Goal: Transaction & Acquisition: Obtain resource

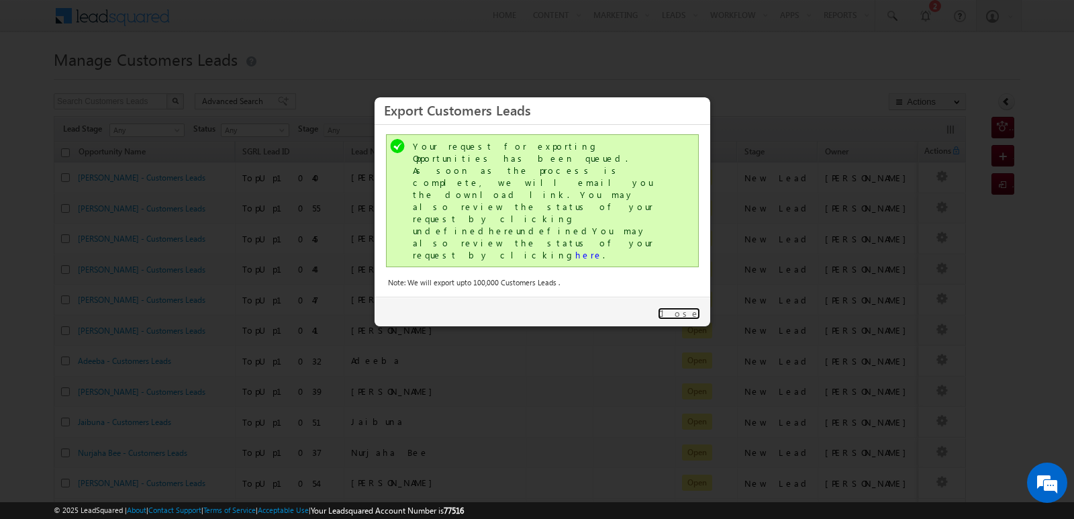
click at [695, 307] on link "Close" at bounding box center [679, 313] width 42 height 12
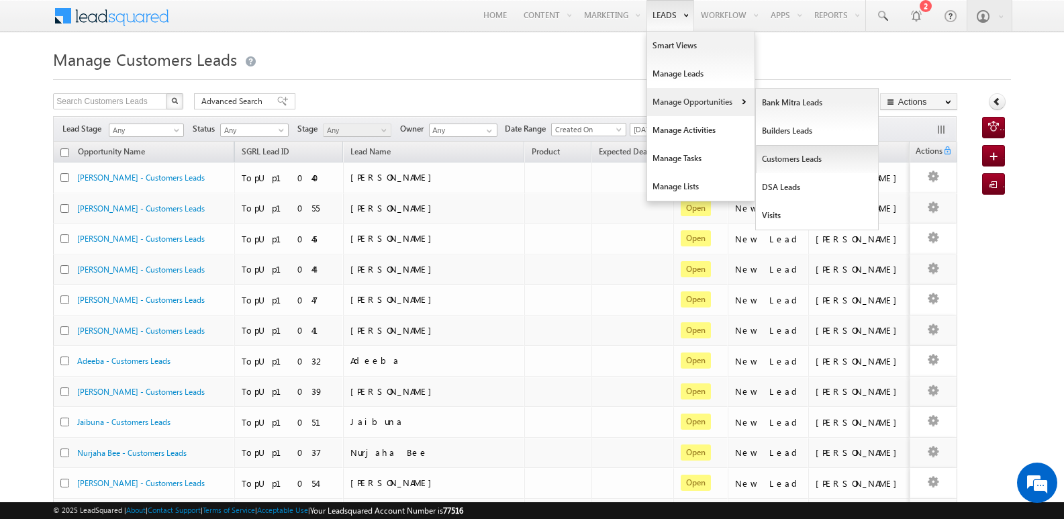
click at [774, 158] on link "Customers Leads" at bounding box center [817, 159] width 123 height 28
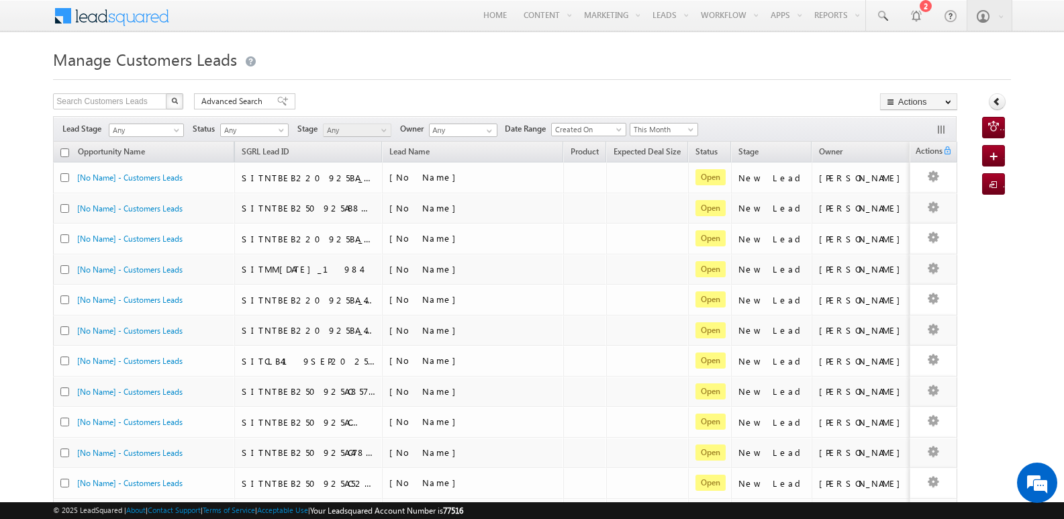
click at [680, 91] on div "Manage Customers Leads Search Customers Leads X 14368 results found Advanced Se…" at bounding box center [532, 522] width 958 height 955
click at [684, 129] on span "This Month" at bounding box center [662, 130] width 64 height 12
click at [655, 191] on link "[DATE]" at bounding box center [668, 187] width 68 height 12
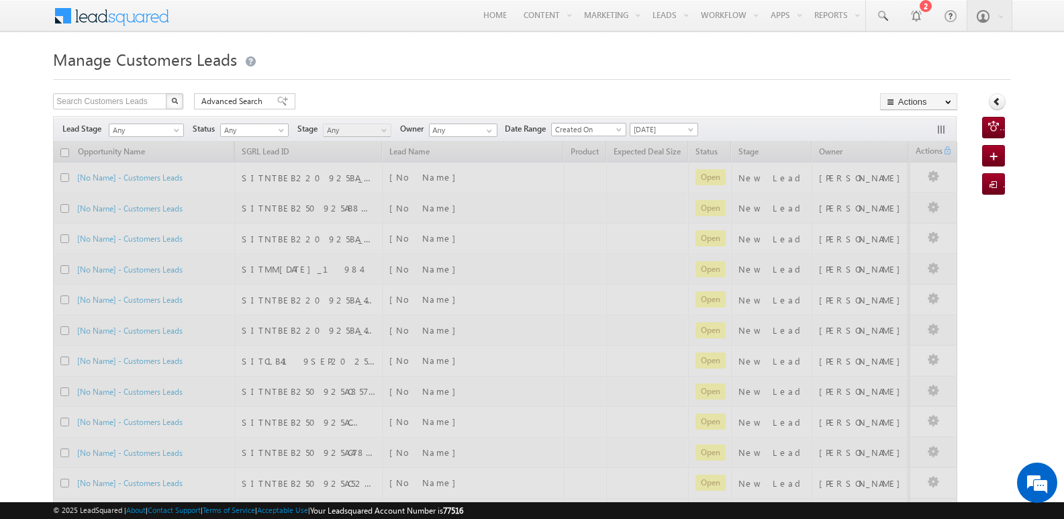
click at [713, 93] on div "Search Customers Leads X 14368 results found Advanced Search Advanced search re…" at bounding box center [505, 102] width 904 height 19
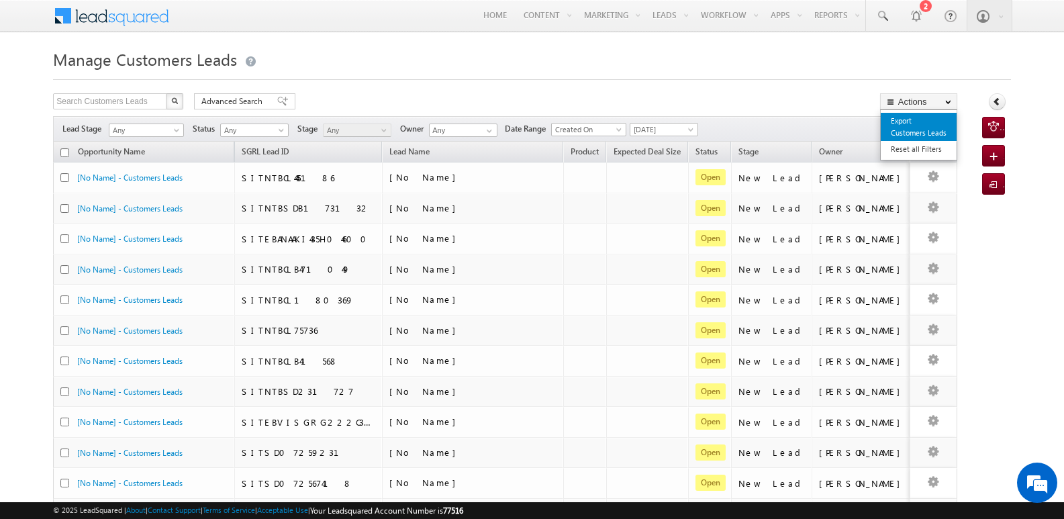
click at [910, 132] on link "Export Customers Leads" at bounding box center [919, 127] width 76 height 28
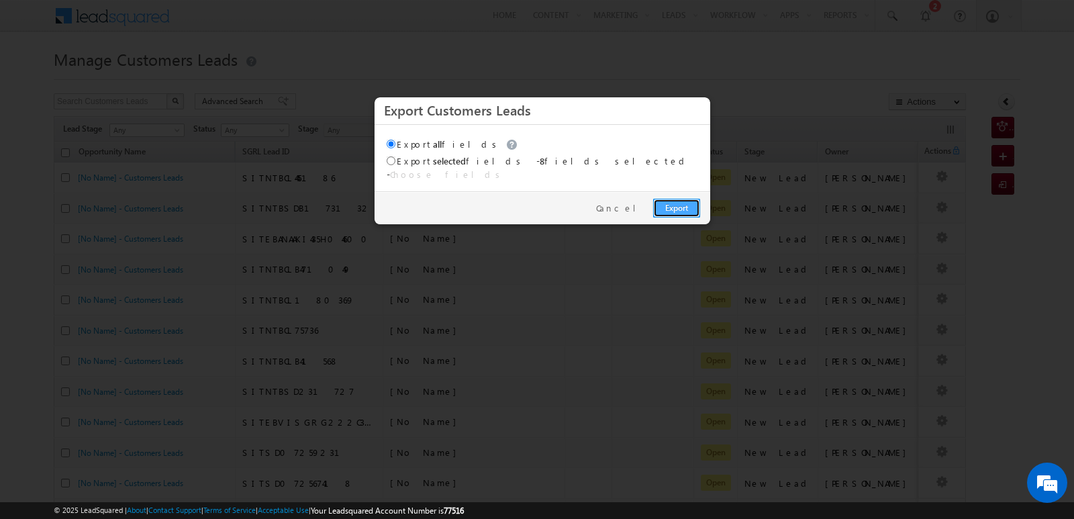
click at [673, 201] on link "Export" at bounding box center [676, 208] width 47 height 19
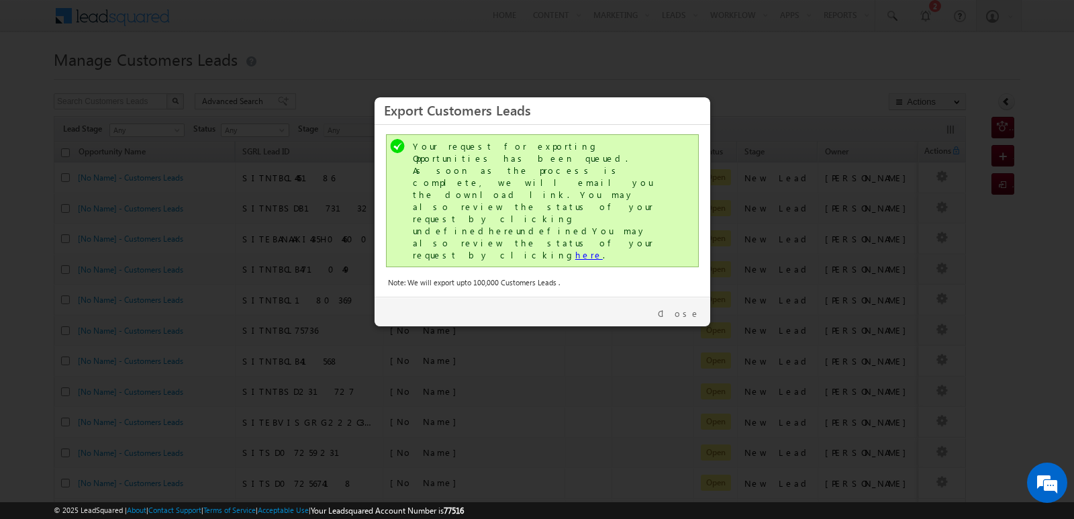
click at [575, 249] on link "here" at bounding box center [589, 254] width 28 height 11
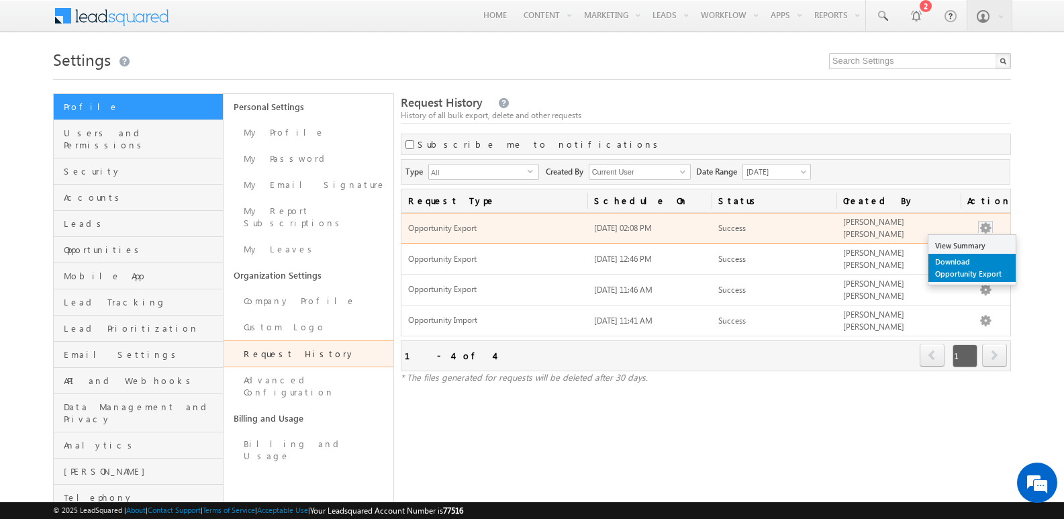
click at [968, 277] on link "Download Opportunity Export" at bounding box center [972, 268] width 87 height 28
